Goal: Task Accomplishment & Management: Use online tool/utility

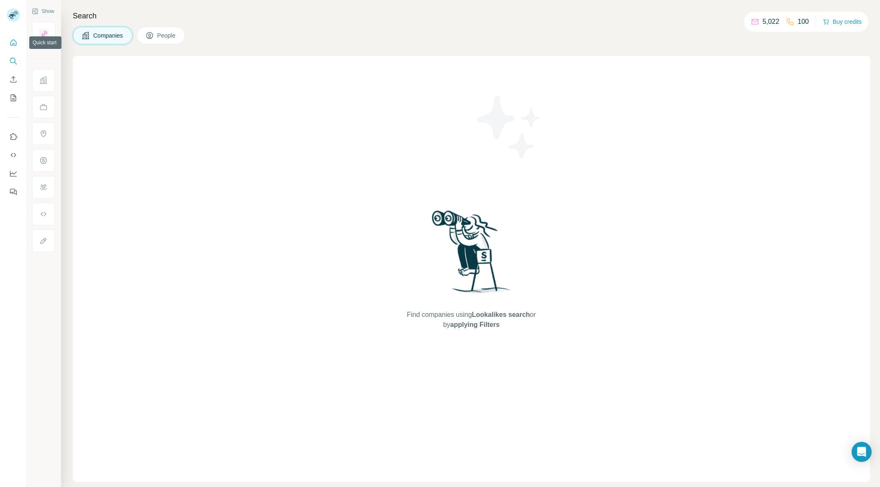
click at [15, 43] on icon "Quick start" at bounding box center [13, 42] width 8 height 8
click at [239, 17] on h4 "Search" at bounding box center [471, 16] width 797 height 12
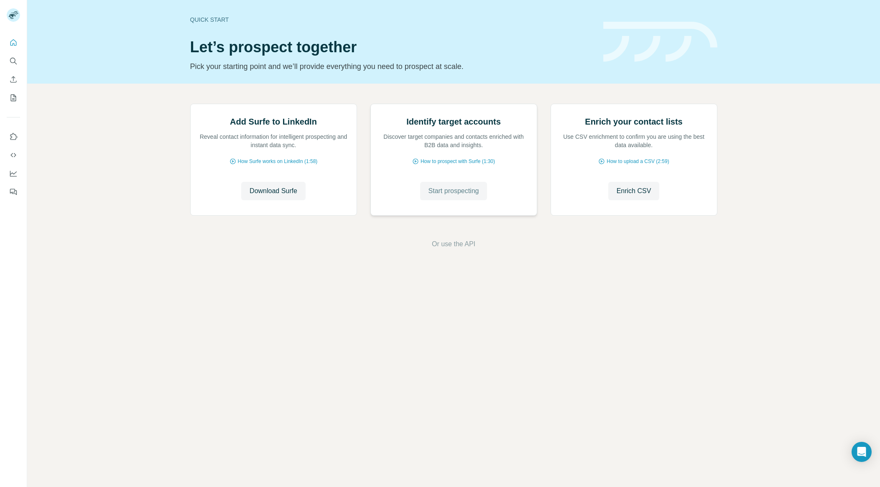
click at [454, 196] on span "Start prospecting" at bounding box center [453, 191] width 51 height 10
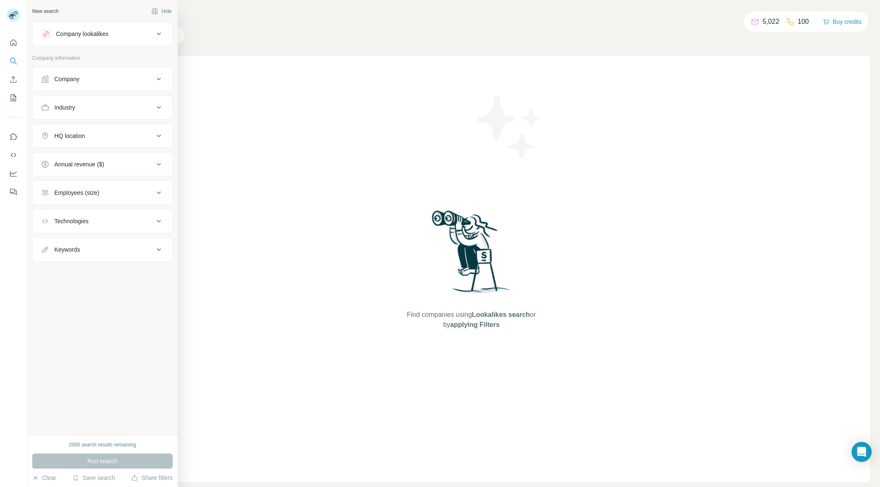
click at [84, 81] on div "Company" at bounding box center [97, 79] width 113 height 8
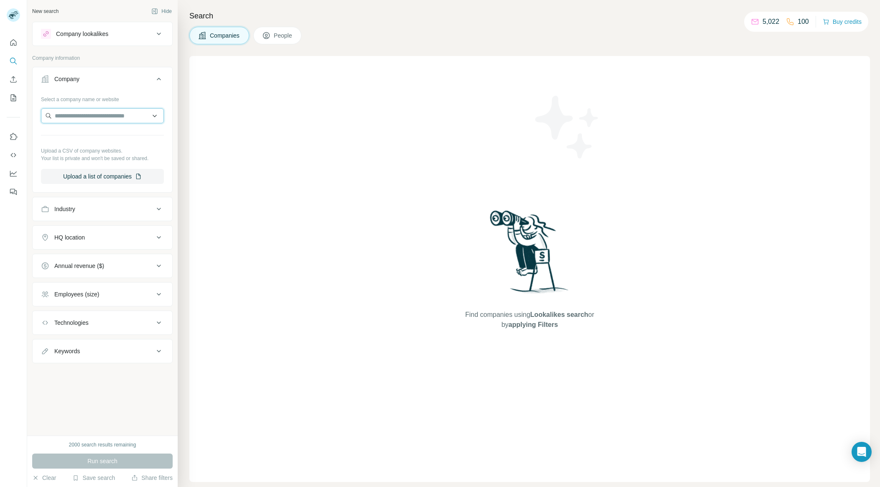
click at [90, 118] on input "text" at bounding box center [102, 115] width 123 height 15
click at [89, 119] on input "*****" at bounding box center [102, 115] width 123 height 15
click at [99, 117] on input "********" at bounding box center [102, 115] width 123 height 15
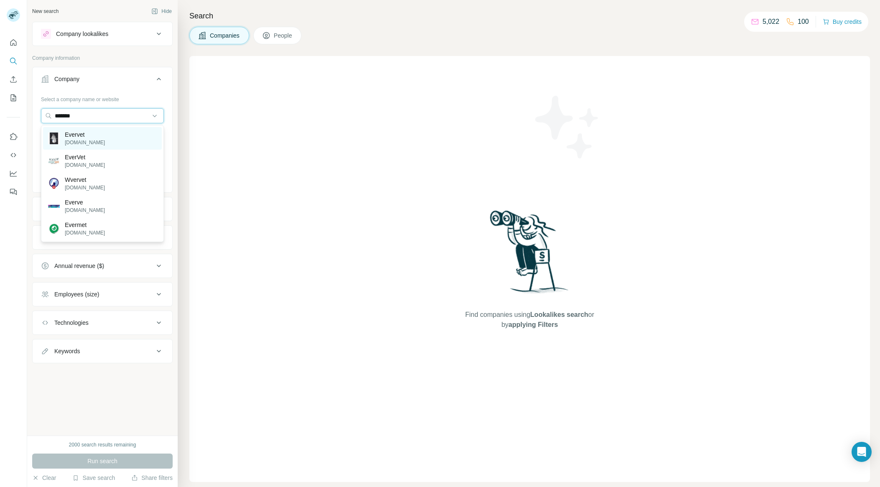
type input "*******"
click at [86, 138] on p "Evervet" at bounding box center [85, 134] width 40 height 8
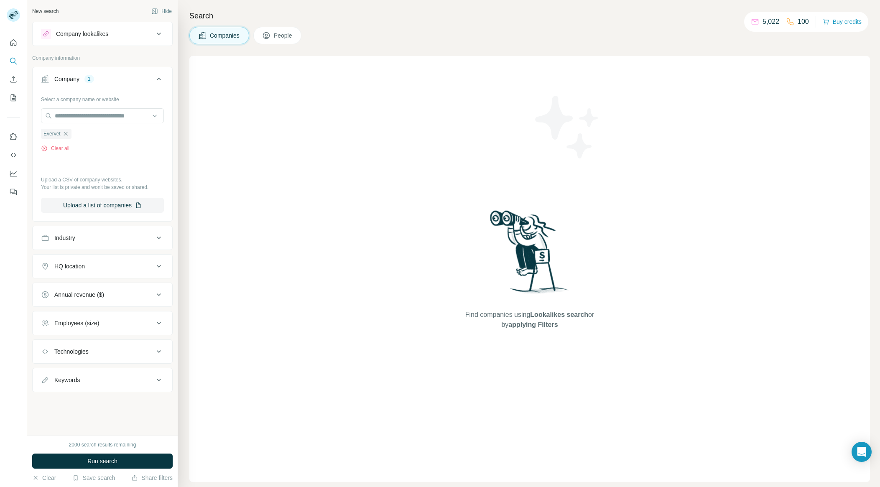
drag, startPoint x: 84, startPoint y: 242, endPoint x: 84, endPoint y: 248, distance: 5.9
click at [84, 242] on div "Industry" at bounding box center [97, 238] width 113 height 8
click at [86, 264] on div at bounding box center [97, 259] width 103 height 14
type input "***"
click at [69, 275] on p "Veterinary" at bounding box center [61, 278] width 26 height 8
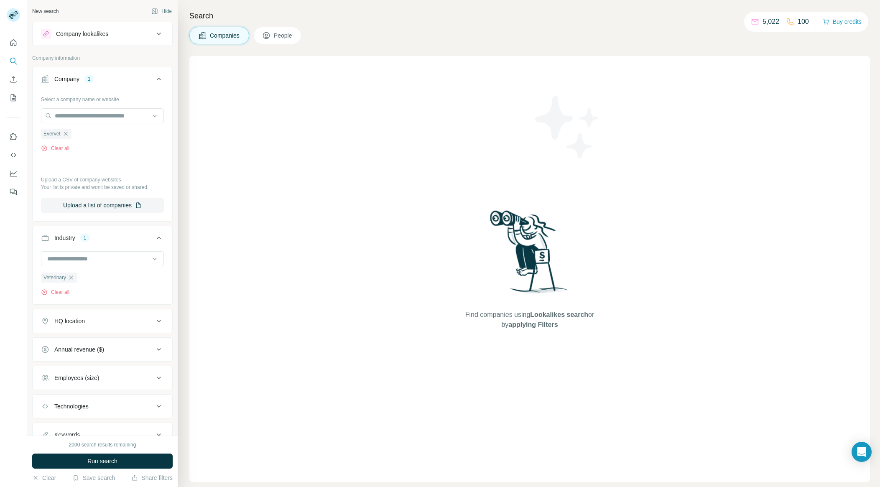
drag, startPoint x: 87, startPoint y: 326, endPoint x: 94, endPoint y: 327, distance: 6.8
click at [87, 325] on div "HQ location" at bounding box center [97, 321] width 113 height 8
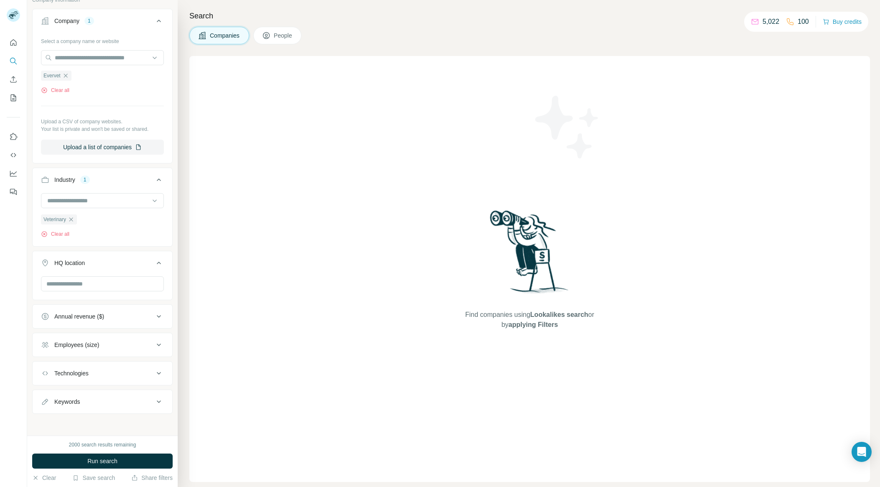
scroll to position [61, 0]
click at [66, 284] on input "text" at bounding box center [102, 282] width 123 height 15
drag, startPoint x: 79, startPoint y: 285, endPoint x: 22, endPoint y: 282, distance: 56.5
click at [22, 282] on div "New search Hide Company lookalikes Company information Company 1 Select a compa…" at bounding box center [440, 243] width 880 height 487
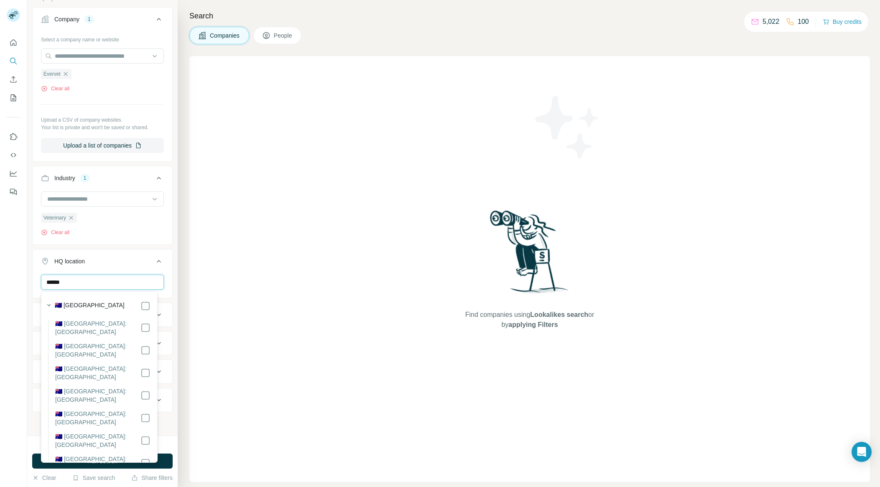
type input "******"
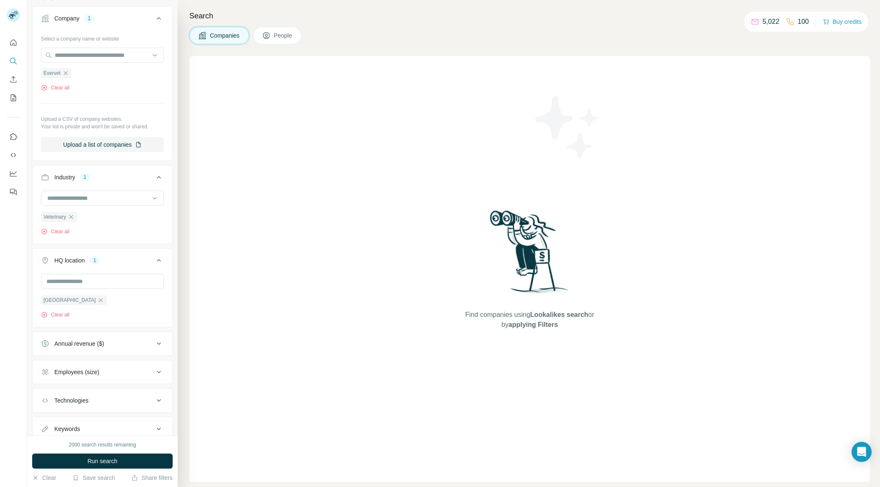
scroll to position [91, 0]
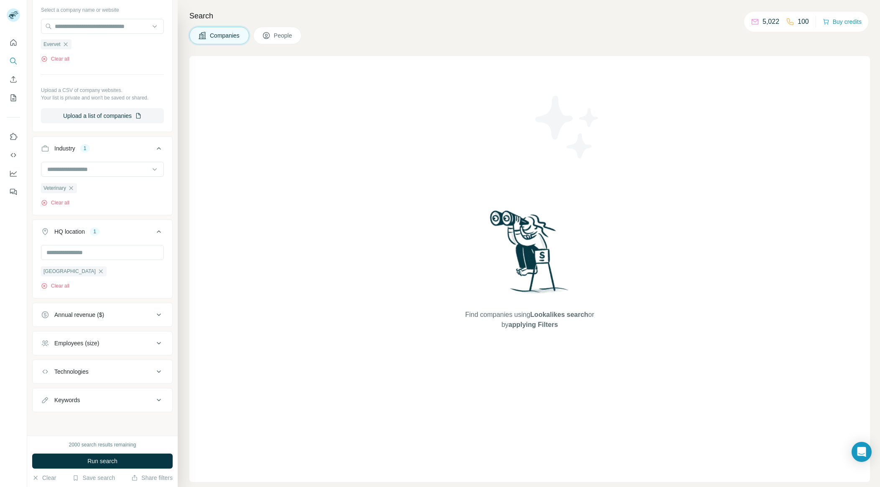
click at [134, 313] on div "Annual revenue ($)" at bounding box center [97, 315] width 113 height 8
click at [49, 346] on icon at bounding box center [46, 347] width 10 height 10
click at [202, 316] on div "Find companies using Lookalikes search or by applying Filters" at bounding box center [529, 269] width 681 height 426
drag, startPoint x: 151, startPoint y: 283, endPoint x: 153, endPoint y: 296, distance: 13.9
click at [151, 283] on div "[GEOGRAPHIC_DATA] Clear all" at bounding box center [102, 266] width 123 height 45
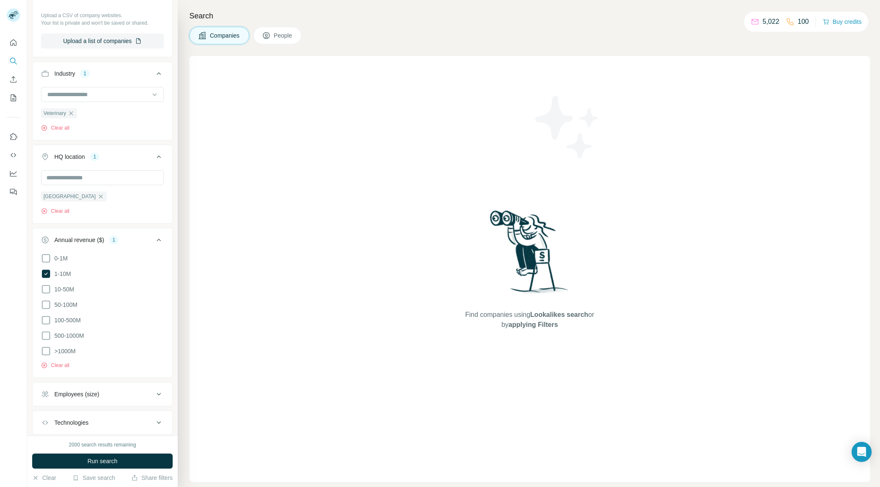
scroll to position [214, 0]
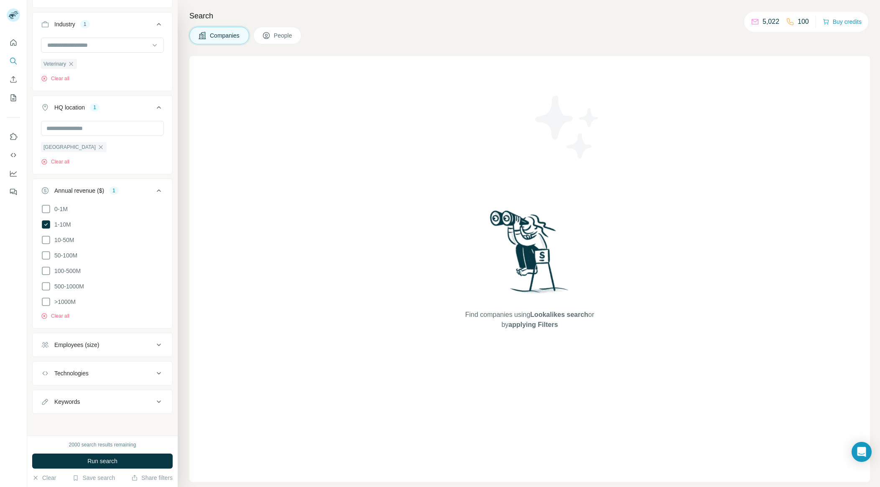
click at [110, 344] on div "Employees (size)" at bounding box center [97, 345] width 113 height 8
click at [126, 470] on div "2000 search results remaining Run search Clear Save search Share filters" at bounding box center [102, 461] width 150 height 51
click at [123, 461] on button "Run search" at bounding box center [102, 461] width 140 height 15
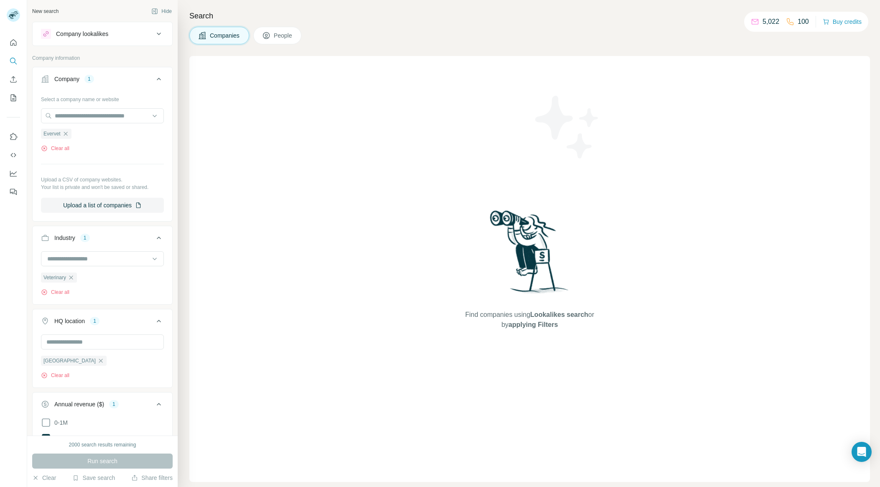
drag, startPoint x: 301, startPoint y: 36, endPoint x: 283, endPoint y: 36, distance: 18.0
click at [300, 36] on button "People" at bounding box center [277, 36] width 48 height 18
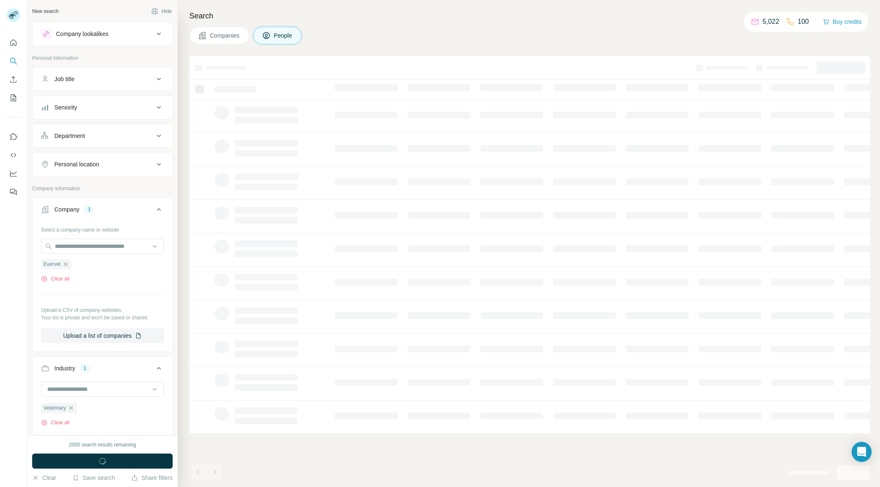
click at [237, 33] on span "Companies" at bounding box center [225, 35] width 31 height 8
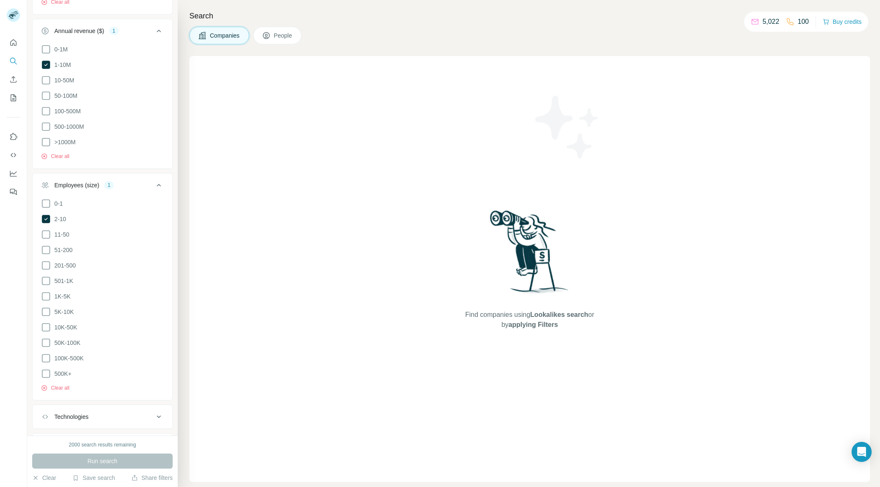
scroll to position [412, 0]
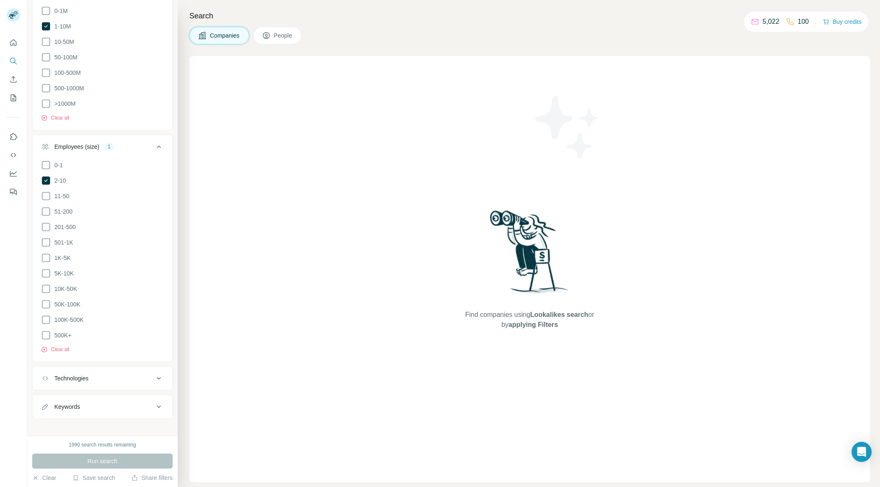
click at [81, 446] on div "1990 search results remaining" at bounding box center [102, 445] width 67 height 8
click at [100, 446] on div "1990 search results remaining" at bounding box center [102, 445] width 67 height 8
click at [749, 51] on div "Search Companies People Find companies using Lookalikes search or by applying F…" at bounding box center [529, 243] width 702 height 487
click at [768, 21] on p "5,022" at bounding box center [770, 22] width 17 height 10
drag, startPoint x: 380, startPoint y: 25, endPoint x: 283, endPoint y: 34, distance: 96.9
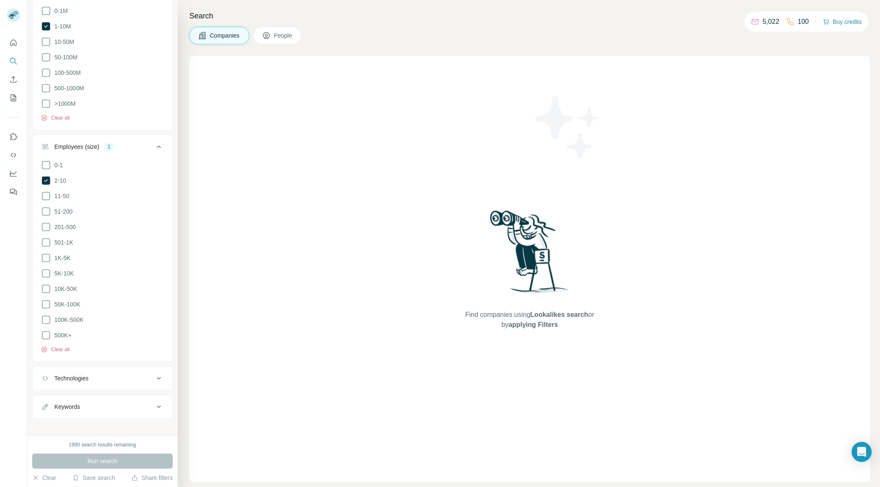
click at [379, 25] on div "Search Companies People Find companies using Lookalikes search or by applying F…" at bounding box center [529, 243] width 702 height 487
click at [89, 462] on div "Run search" at bounding box center [102, 461] width 140 height 15
click at [90, 462] on div "Run search" at bounding box center [102, 461] width 140 height 15
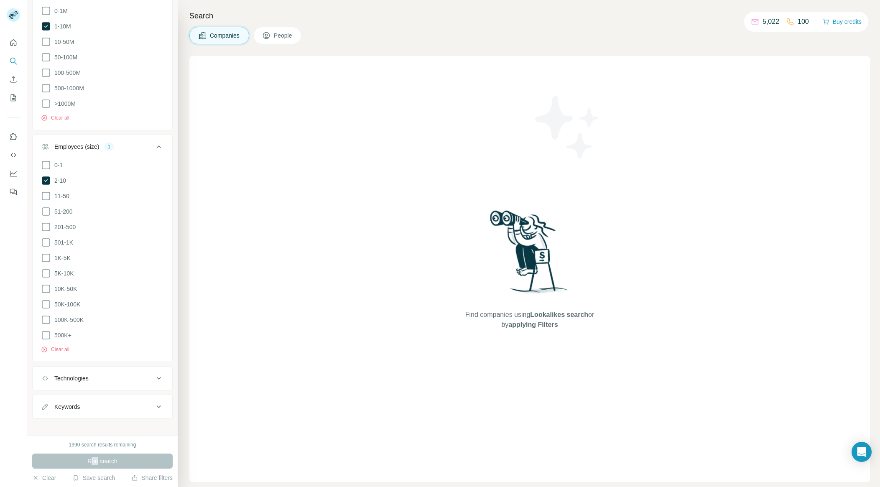
click at [78, 374] on div "Technologies" at bounding box center [71, 378] width 34 height 8
click at [112, 392] on input "text" at bounding box center [102, 399] width 123 height 15
type input "*********"
click at [130, 374] on div "Technologies" at bounding box center [97, 378] width 113 height 8
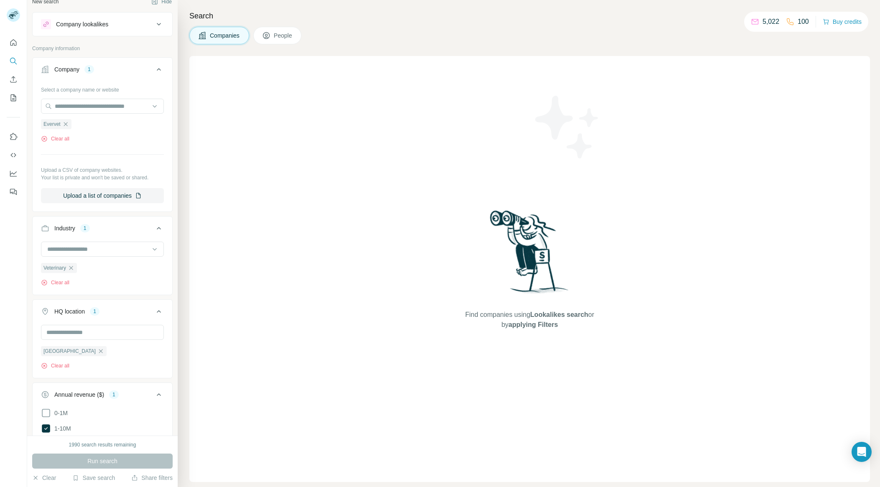
scroll to position [0, 0]
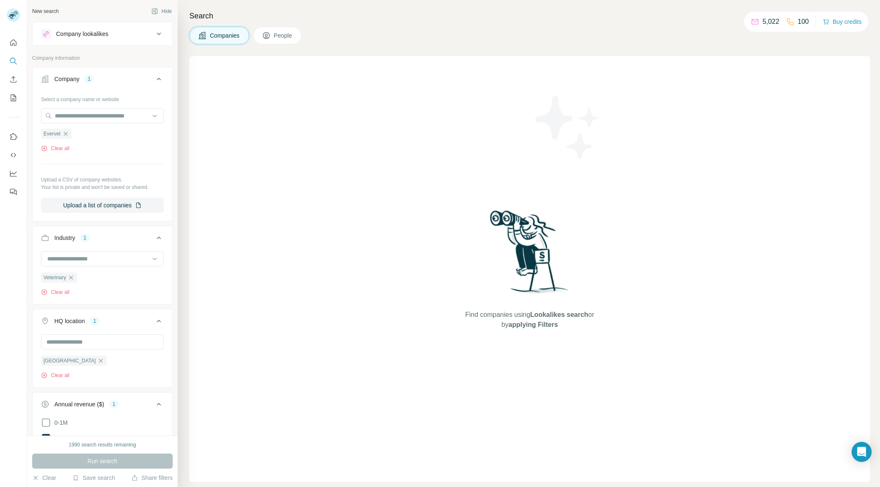
click at [91, 39] on button "Company lookalikes" at bounding box center [103, 34] width 140 height 20
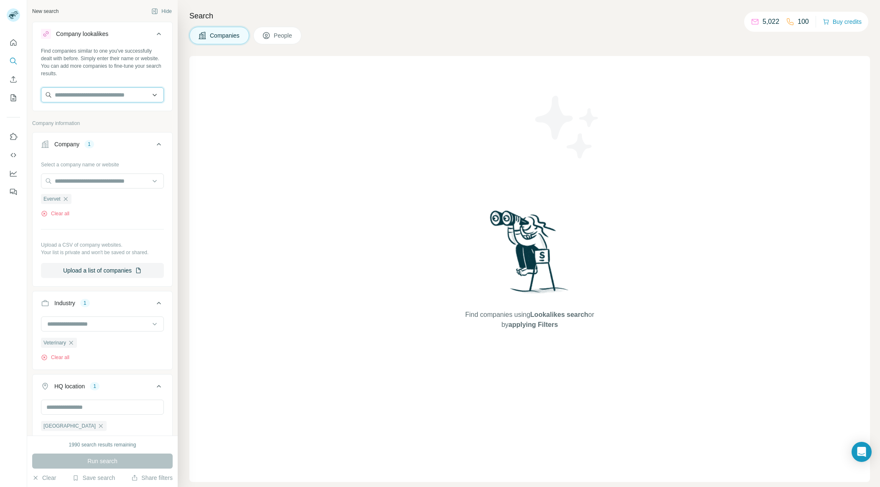
drag, startPoint x: 146, startPoint y: 90, endPoint x: 147, endPoint y: 97, distance: 6.7
click at [147, 97] on input "text" at bounding box center [102, 94] width 123 height 15
click at [155, 71] on div "Find companies similar to one you've successfully dealt with before. Simply ent…" at bounding box center [102, 62] width 123 height 30
click at [151, 25] on button "Company lookalikes" at bounding box center [103, 35] width 140 height 23
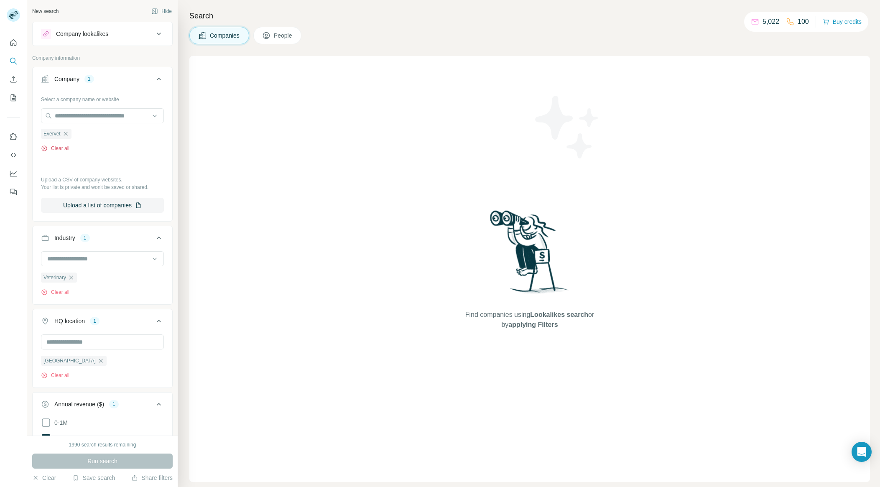
click at [61, 149] on button "Clear all" at bounding box center [55, 149] width 28 height 8
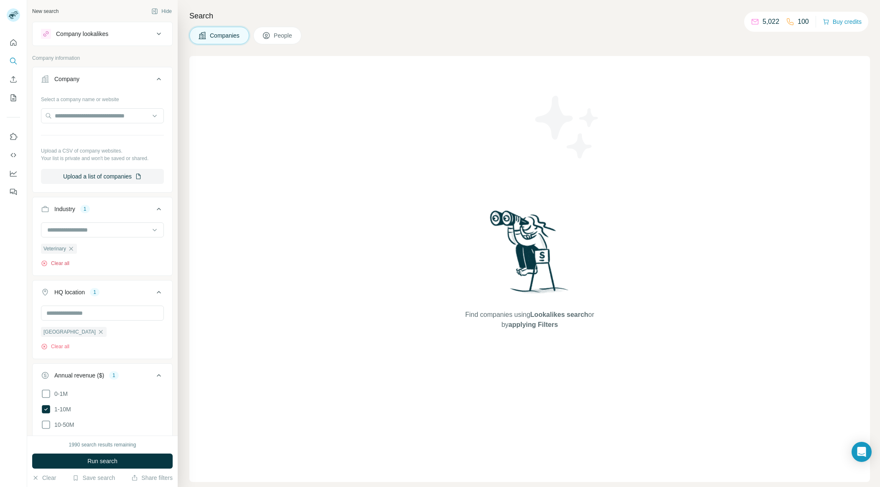
click at [60, 263] on button "Clear all" at bounding box center [55, 264] width 28 height 8
click at [64, 318] on button "Clear all" at bounding box center [55, 317] width 28 height 8
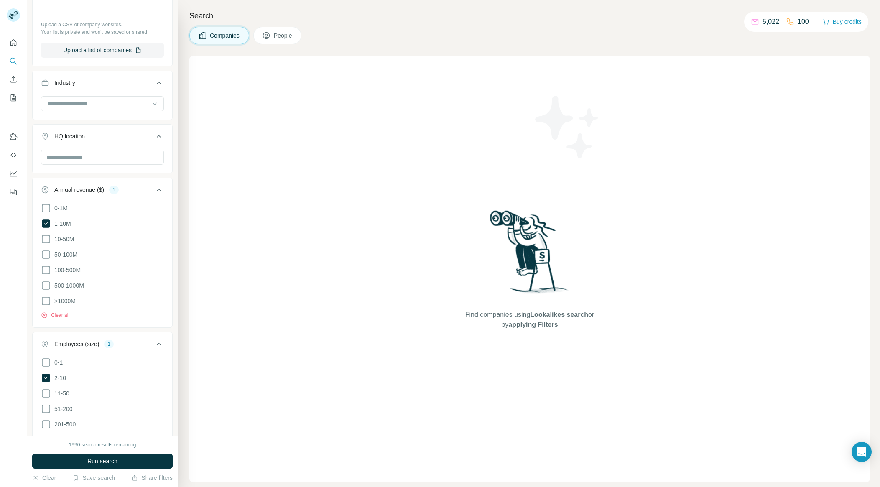
scroll to position [148, 0]
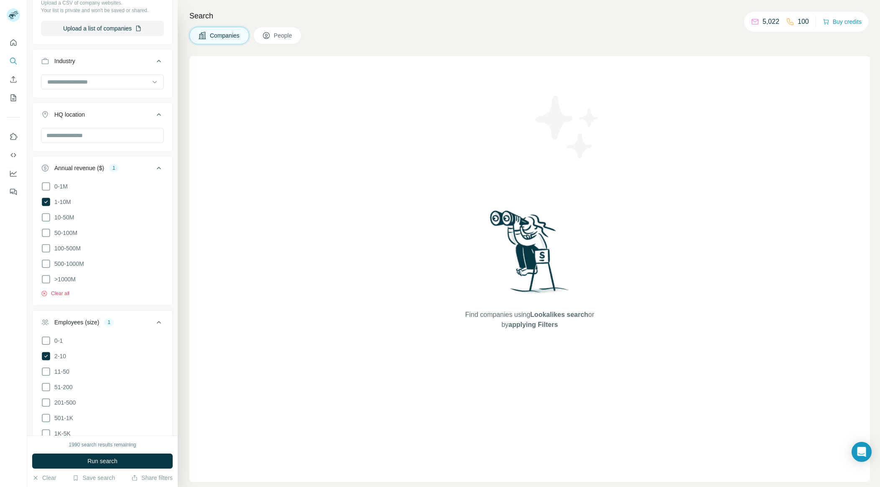
click at [57, 290] on button "Clear all" at bounding box center [55, 294] width 28 height 8
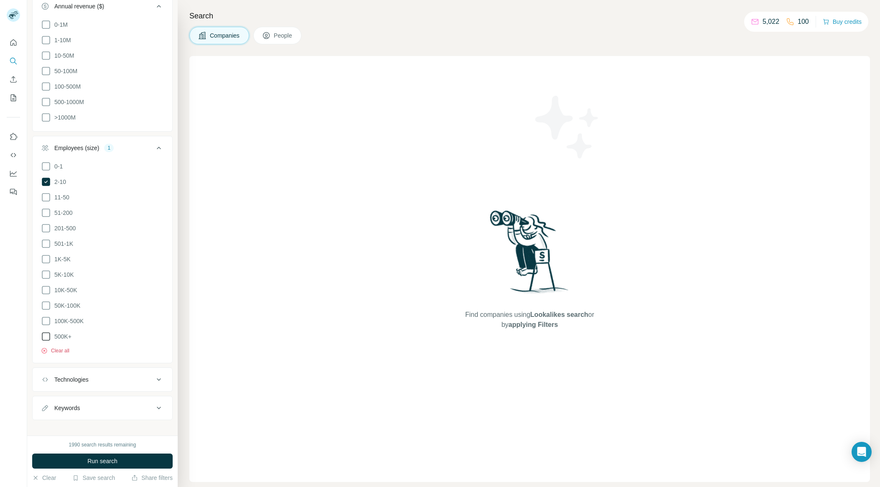
click at [63, 347] on button "Clear all" at bounding box center [55, 351] width 28 height 8
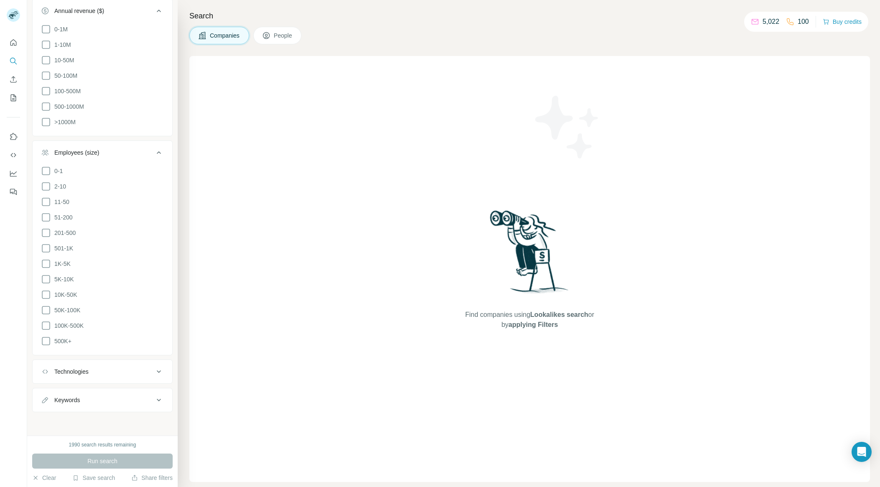
scroll to position [297, 0]
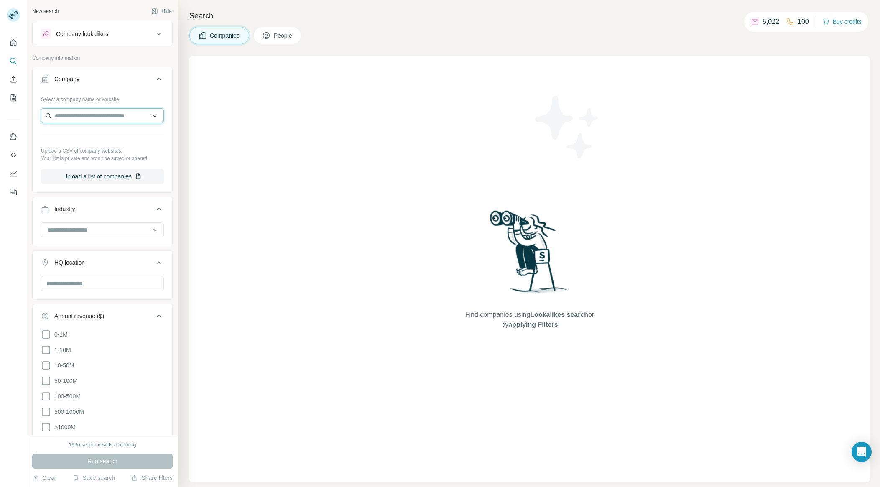
click at [78, 115] on input "text" at bounding box center [102, 115] width 123 height 15
paste input "**********"
type input "**********"
click at [86, 140] on p "[DOMAIN_NAME]" at bounding box center [101, 143] width 72 height 8
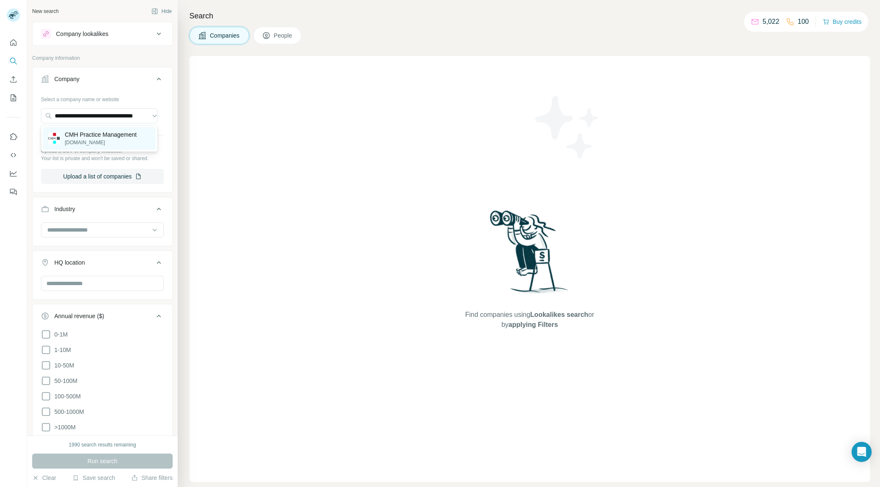
scroll to position [0, 0]
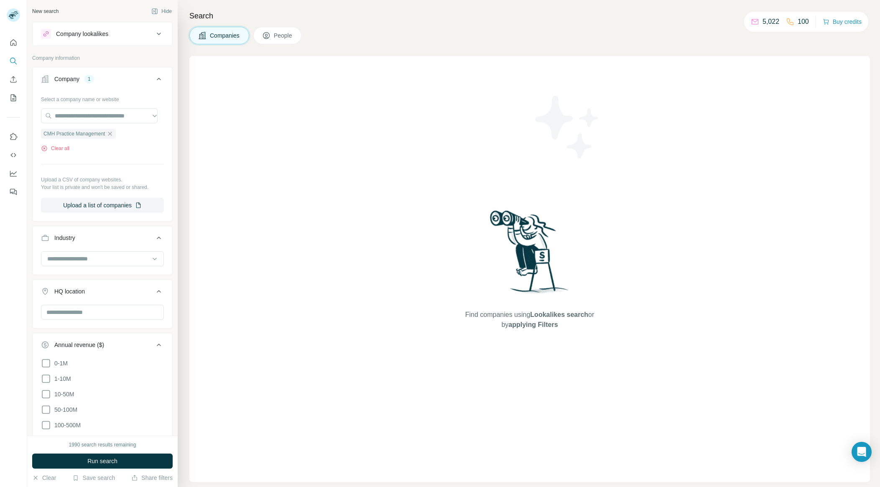
click at [112, 462] on span "Run search" at bounding box center [102, 461] width 30 height 8
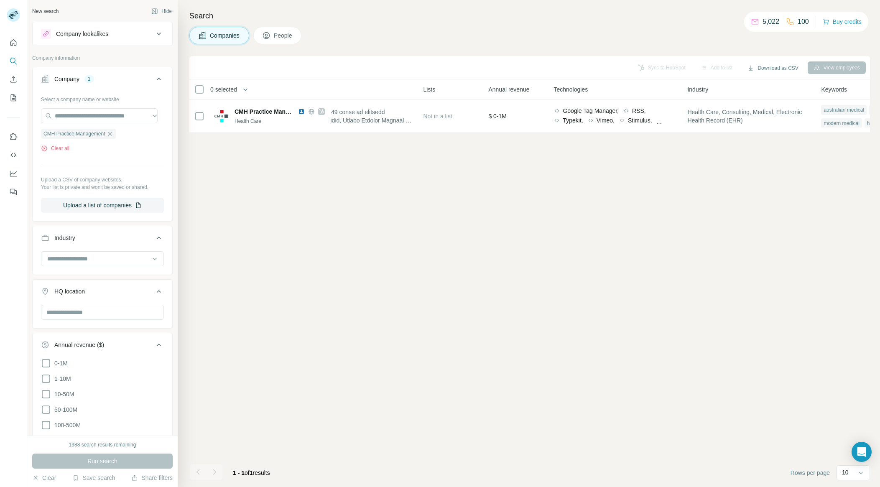
scroll to position [0, 115]
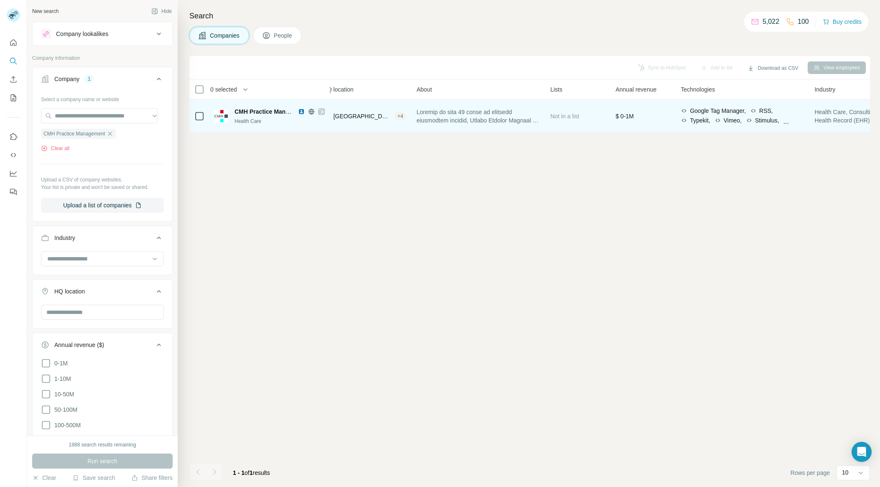
click at [312, 112] on icon at bounding box center [311, 111] width 7 height 7
click at [321, 111] on icon at bounding box center [321, 111] width 5 height 7
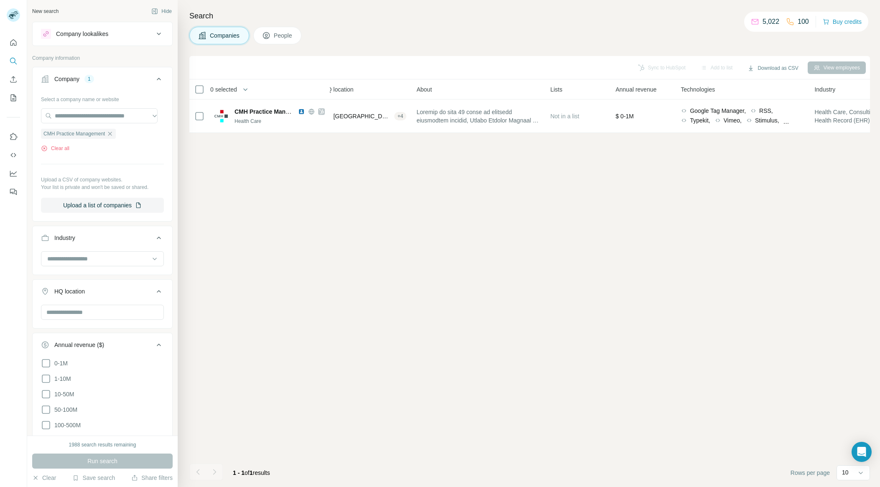
click at [686, 240] on div "Sync to HubSpot Add to list Download as CSV View employees 0 selected Companies…" at bounding box center [529, 271] width 681 height 431
